Goal: Transaction & Acquisition: Purchase product/service

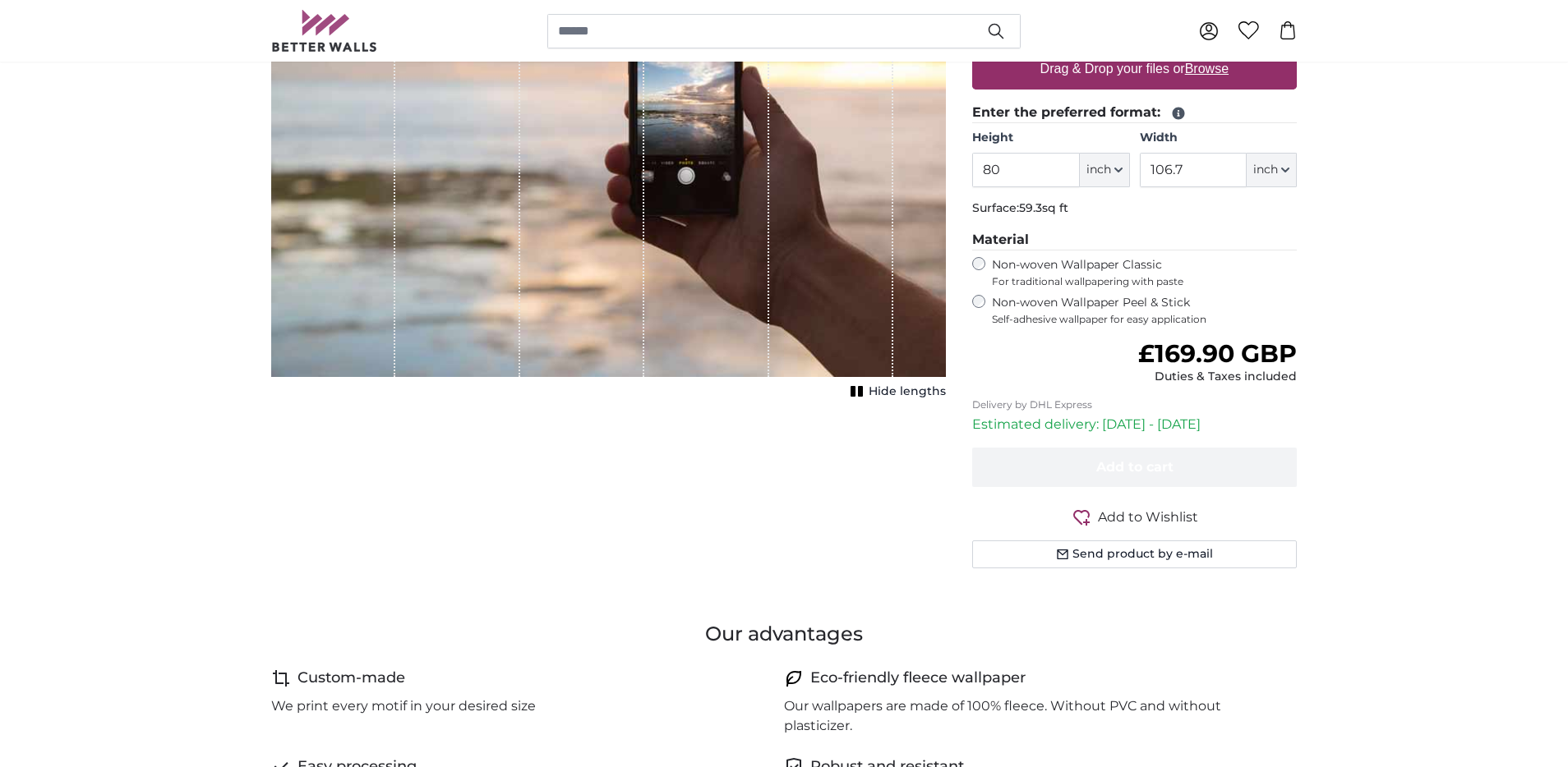
scroll to position [338, 0]
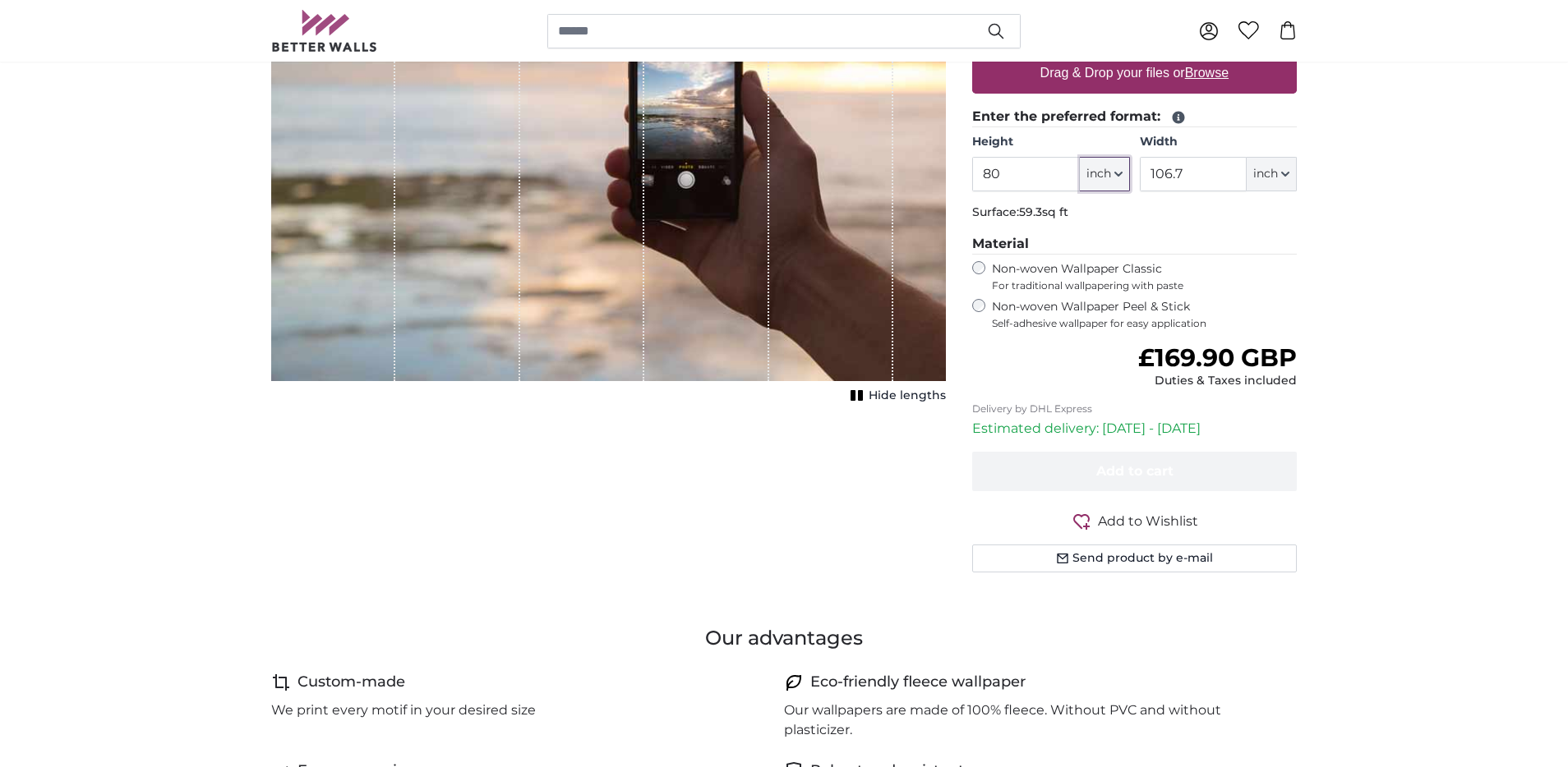
click at [1109, 176] on span "inch" at bounding box center [1098, 175] width 25 height 17
click at [1118, 226] on link "Centimeter (cm)" at bounding box center [1104, 217] width 145 height 30
type input "203.2"
type input "271.1"
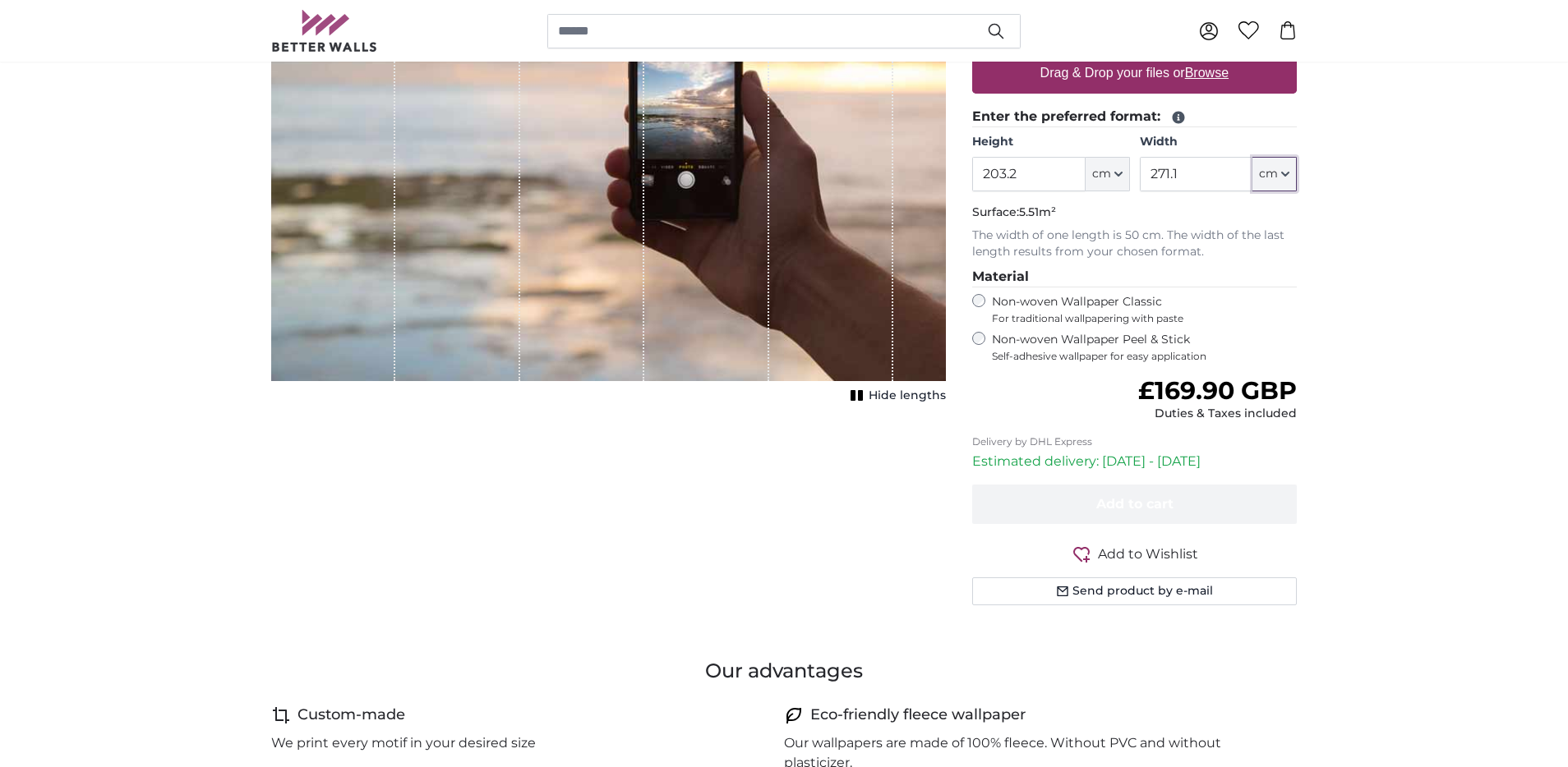
drag, startPoint x: 1290, startPoint y: 175, endPoint x: 1295, endPoint y: 188, distance: 13.9
click at [1290, 175] on button "cm" at bounding box center [1274, 174] width 45 height 34
click at [1300, 222] on link "Centimeter (cm)" at bounding box center [1274, 217] width 145 height 30
click at [1035, 176] on input "203.2" at bounding box center [1027, 174] width 112 height 34
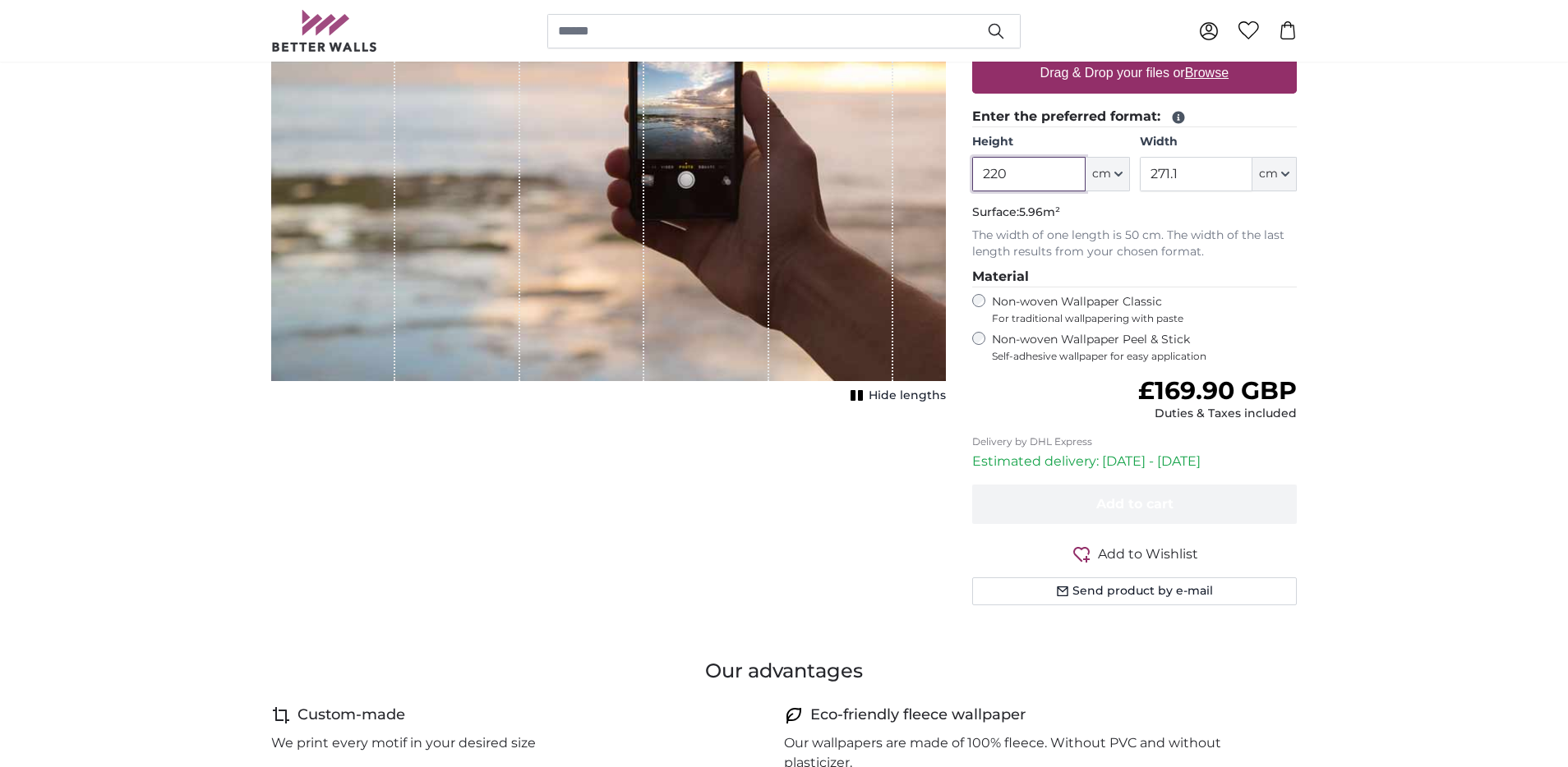
type input "220"
click at [1180, 174] on input "271.1" at bounding box center [1196, 174] width 112 height 34
type input "400"
